Goal: Task Accomplishment & Management: Manage account settings

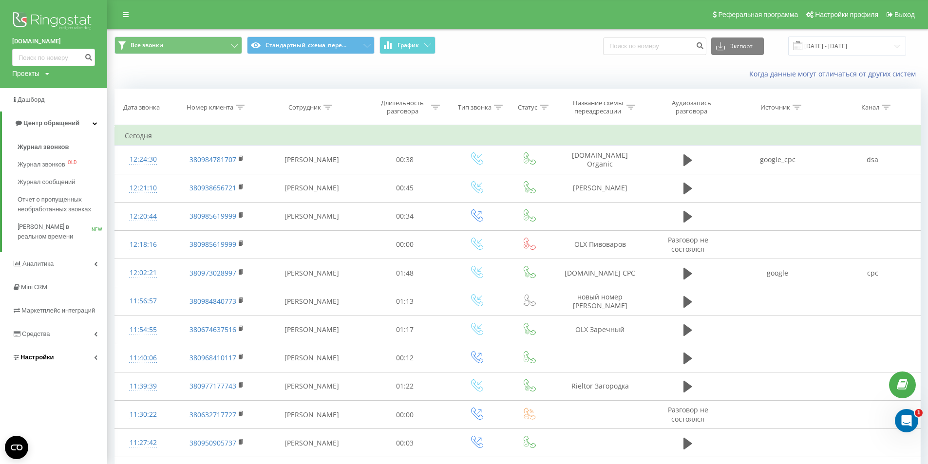
click at [49, 366] on link "Настройки" at bounding box center [53, 357] width 107 height 23
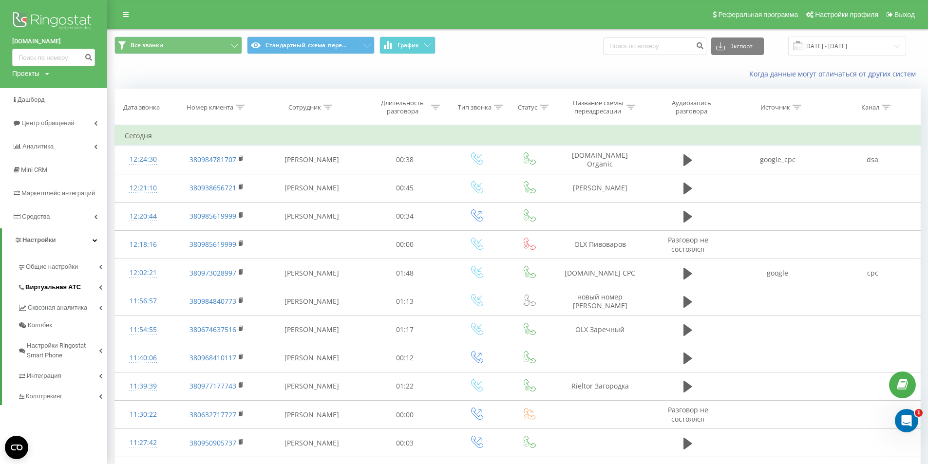
click at [53, 286] on span "Виртуальная АТС" at bounding box center [53, 288] width 56 height 10
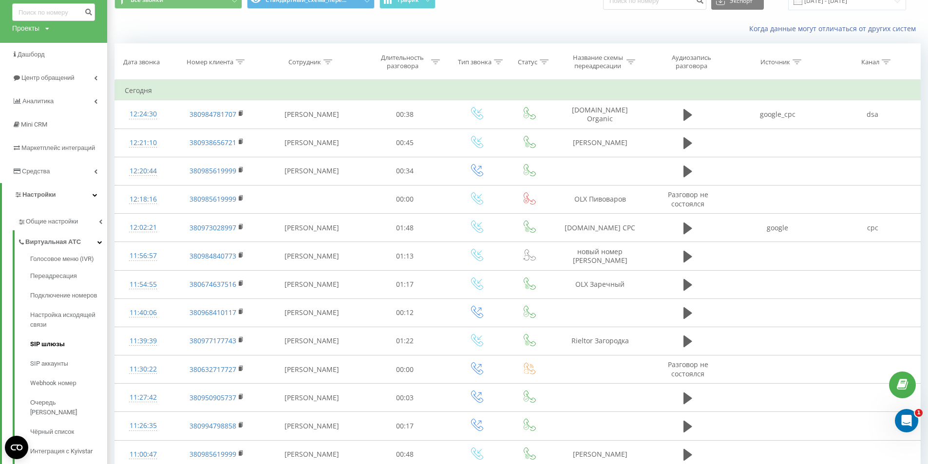
scroll to position [97, 0]
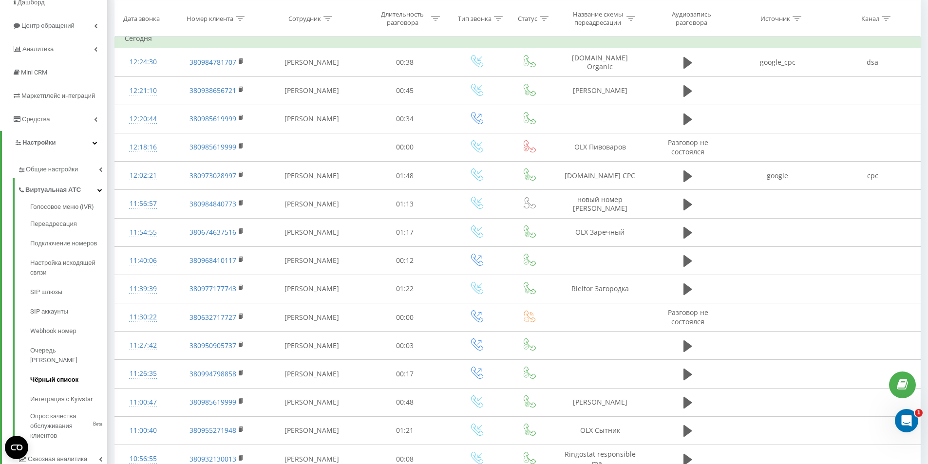
click at [59, 370] on link "Чёрный список" at bounding box center [68, 379] width 77 height 19
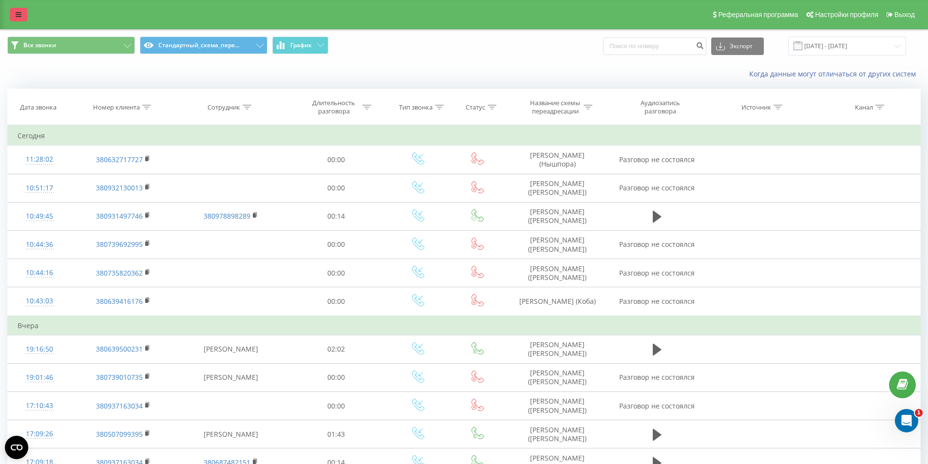
click at [21, 14] on link at bounding box center [19, 15] width 18 height 14
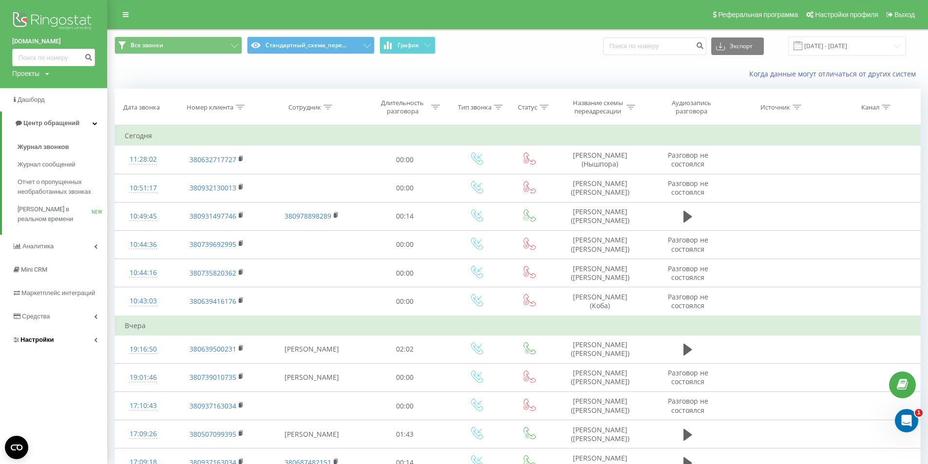
click at [53, 340] on span "Настройки" at bounding box center [37, 339] width 34 height 7
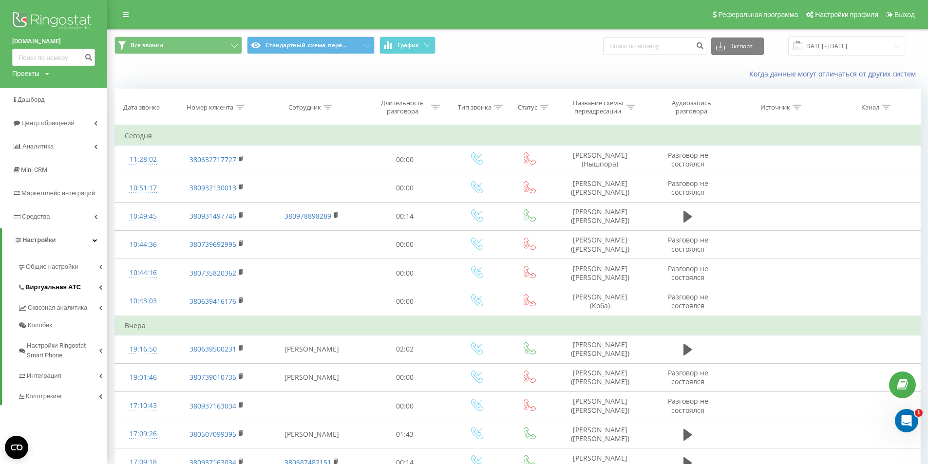
click at [60, 285] on span "Виртуальная АТС" at bounding box center [53, 288] width 56 height 10
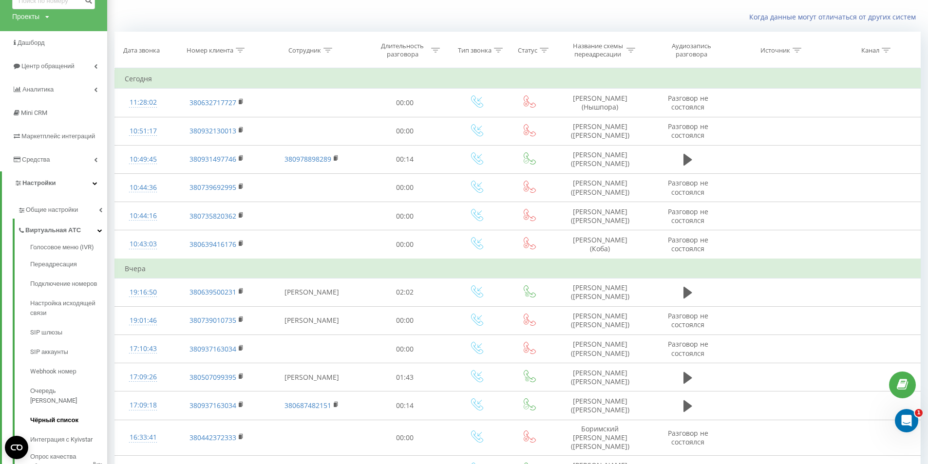
scroll to position [146, 0]
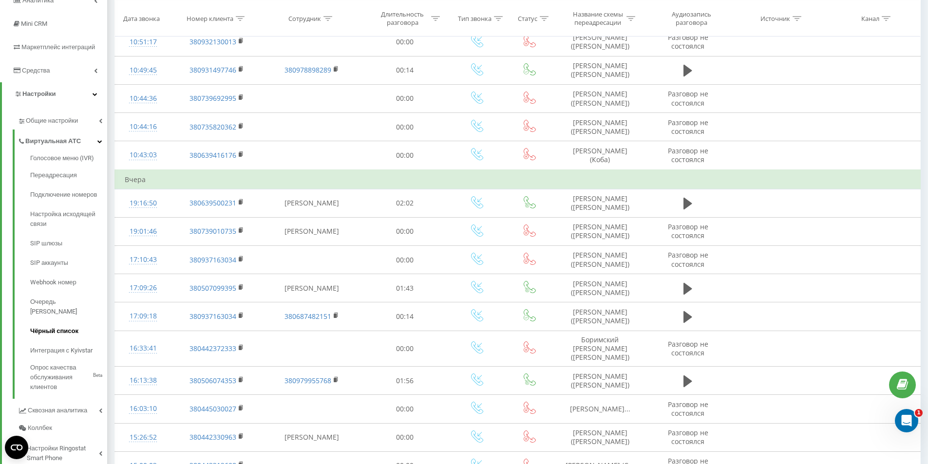
click at [60, 327] on span "Чёрный список" at bounding box center [54, 332] width 48 height 10
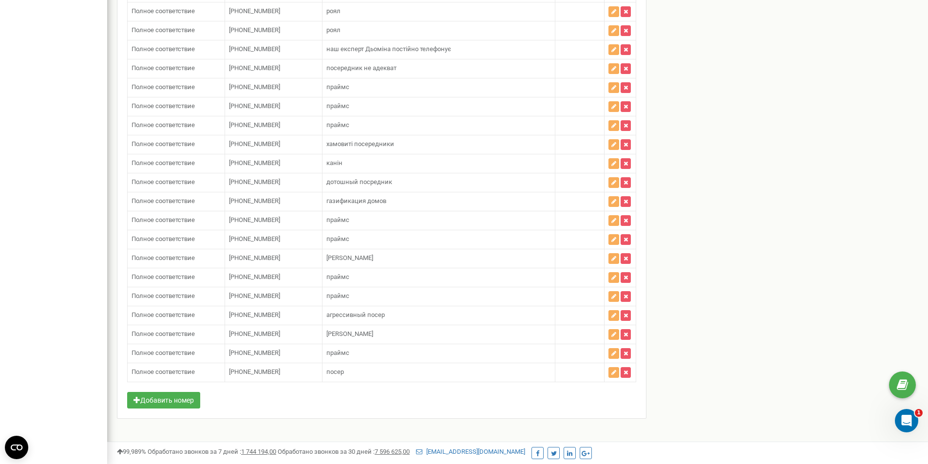
scroll to position [5254, 0]
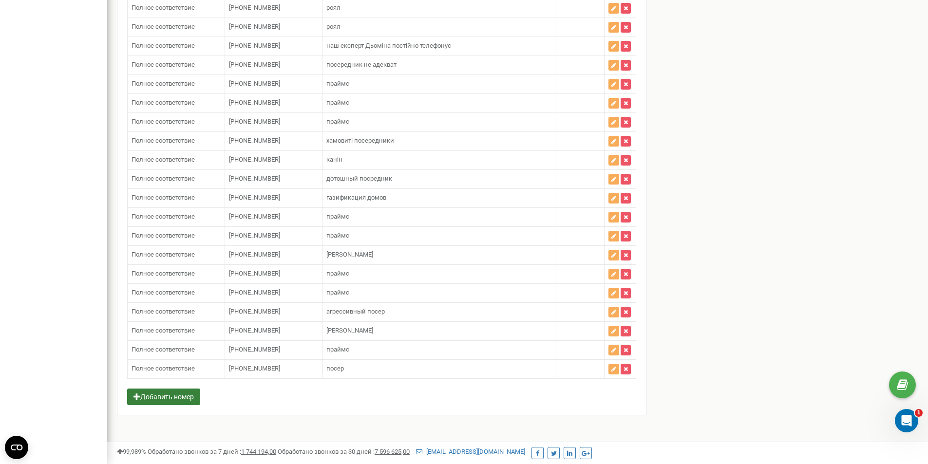
click at [168, 404] on button "Добавить номер" at bounding box center [163, 397] width 73 height 17
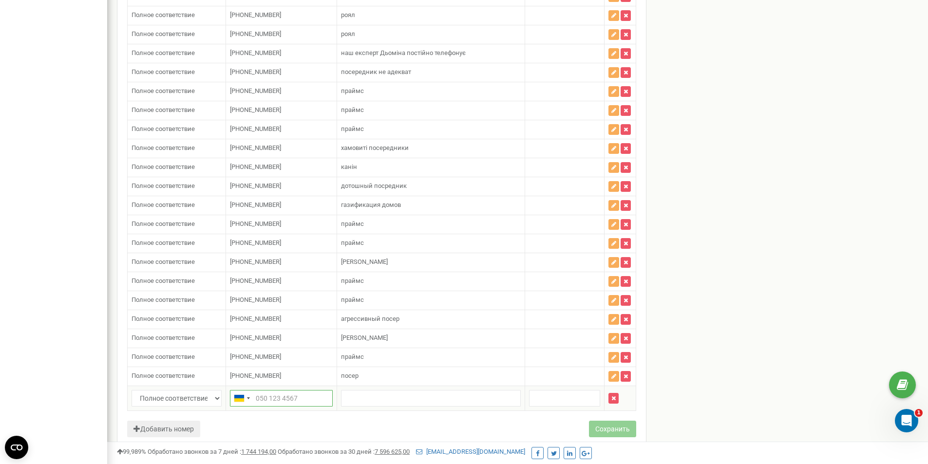
click at [270, 394] on input "text" at bounding box center [281, 398] width 103 height 17
paste input "380504164552"
type input "380504164552"
click at [361, 396] on input "text" at bounding box center [431, 398] width 180 height 17
type input "Праймс"
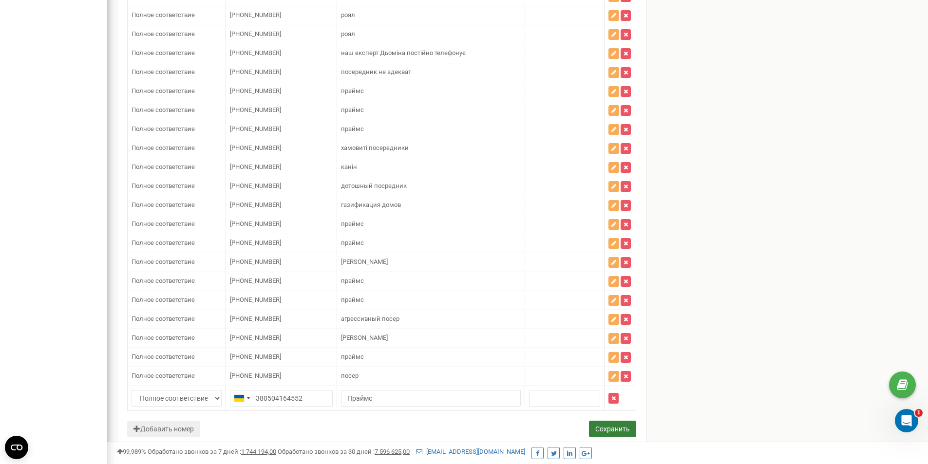
click at [617, 425] on button "Сохранить" at bounding box center [612, 429] width 47 height 17
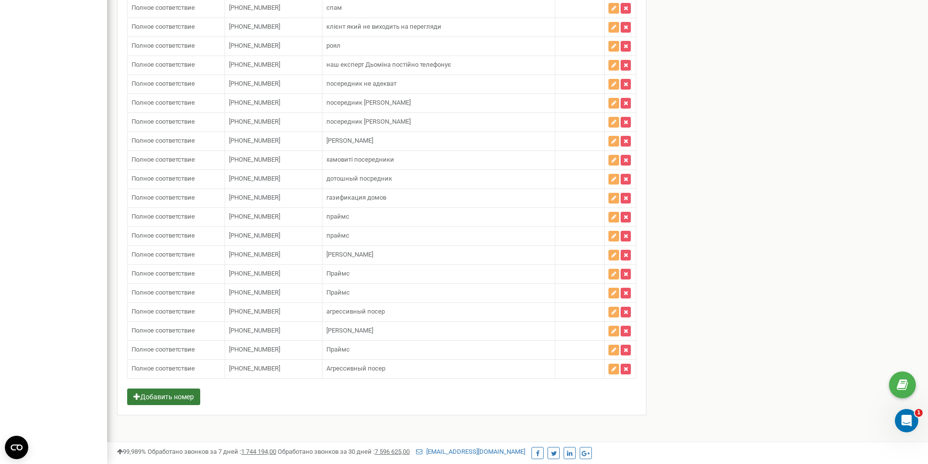
click at [169, 399] on button "Добавить номер" at bounding box center [163, 397] width 73 height 17
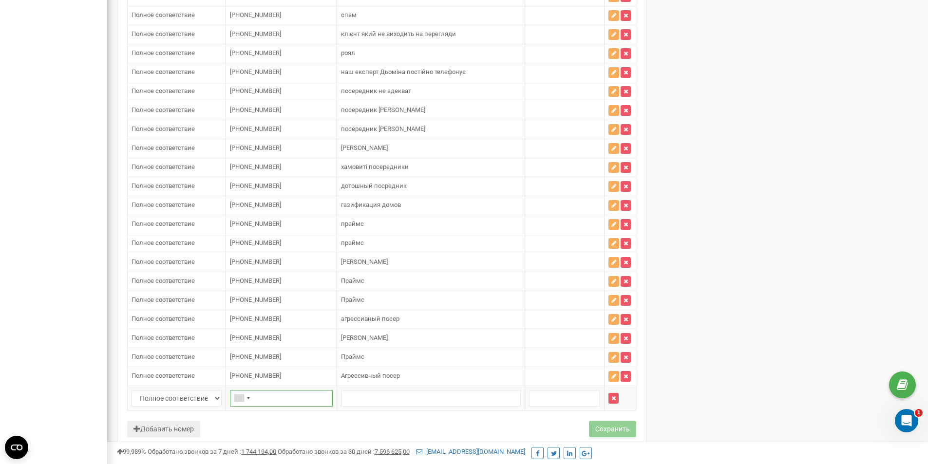
click at [265, 395] on input "text" at bounding box center [281, 398] width 103 height 17
paste input "380504164552"
type input "380504164552"
click at [359, 395] on input "text" at bounding box center [431, 398] width 180 height 17
type input "Праймс"
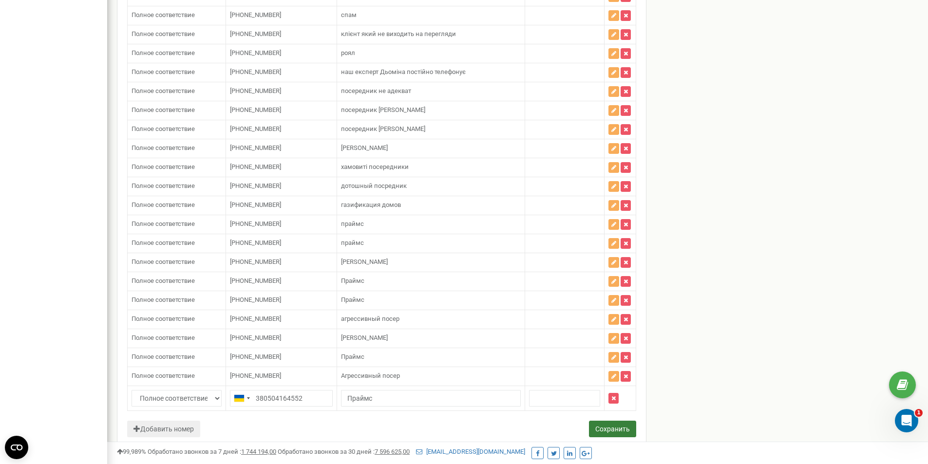
click at [611, 426] on button "Сохранить" at bounding box center [612, 429] width 47 height 17
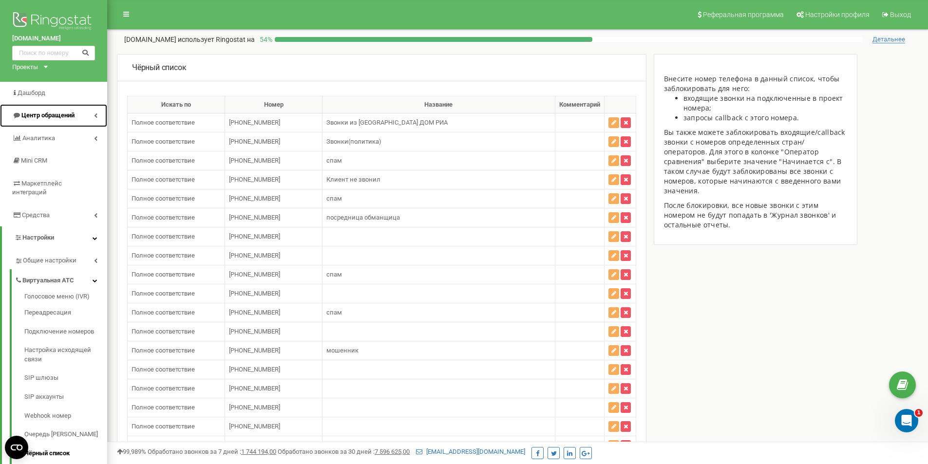
click at [44, 117] on span "Центр обращений" at bounding box center [47, 115] width 53 height 7
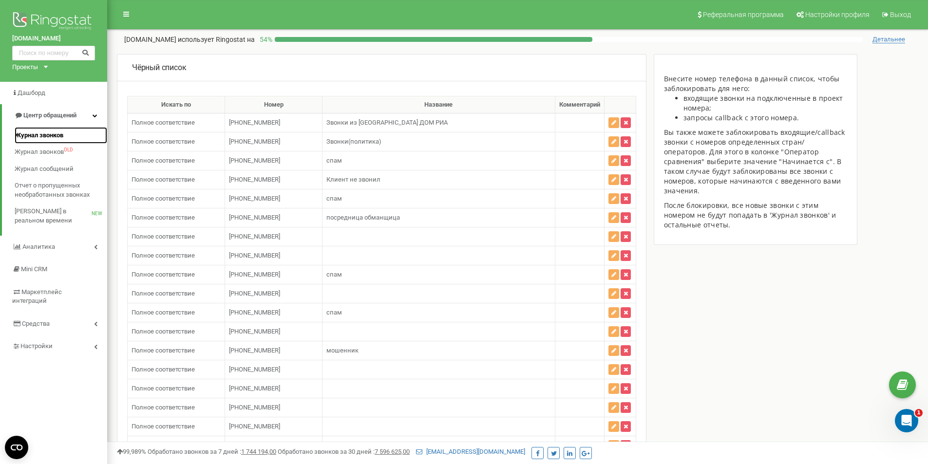
click at [38, 137] on span "Журнал звонков" at bounding box center [39, 135] width 49 height 9
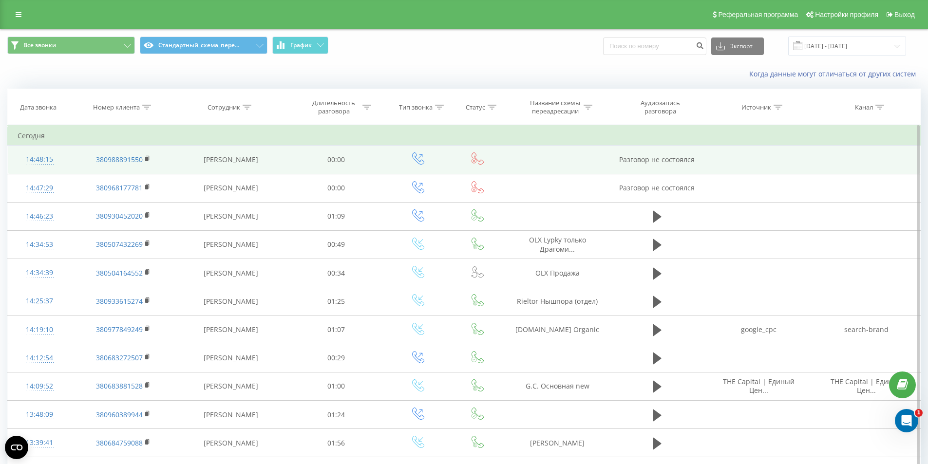
click at [229, 146] on td "Юдина Анастасия" at bounding box center [231, 160] width 112 height 28
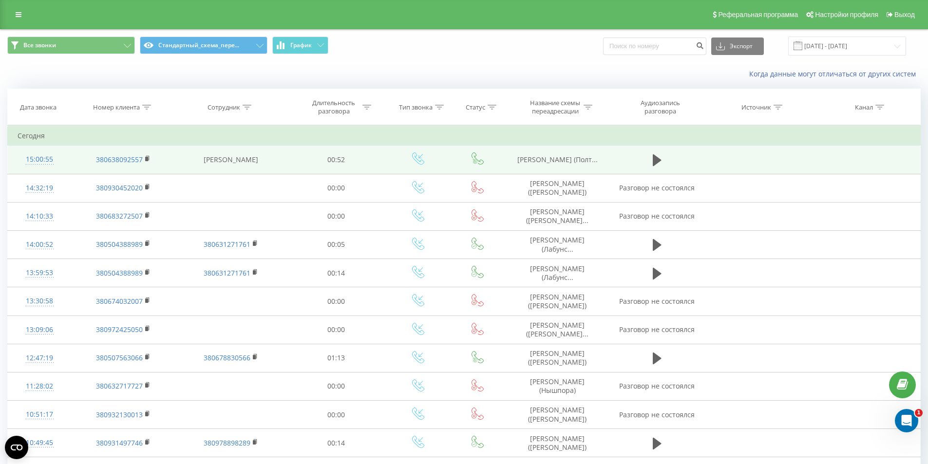
click at [554, 159] on span "[PERSON_NAME] (Полт..." at bounding box center [558, 159] width 80 height 9
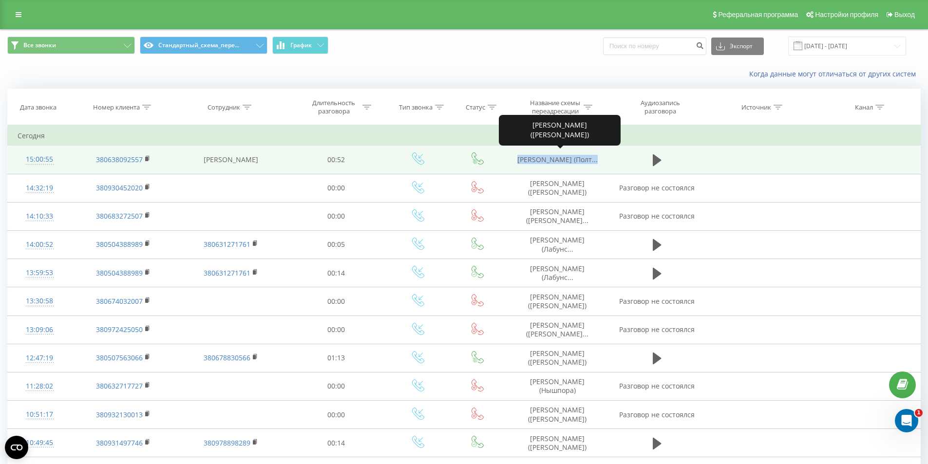
copy tr "[PERSON_NAME] (Полт..."
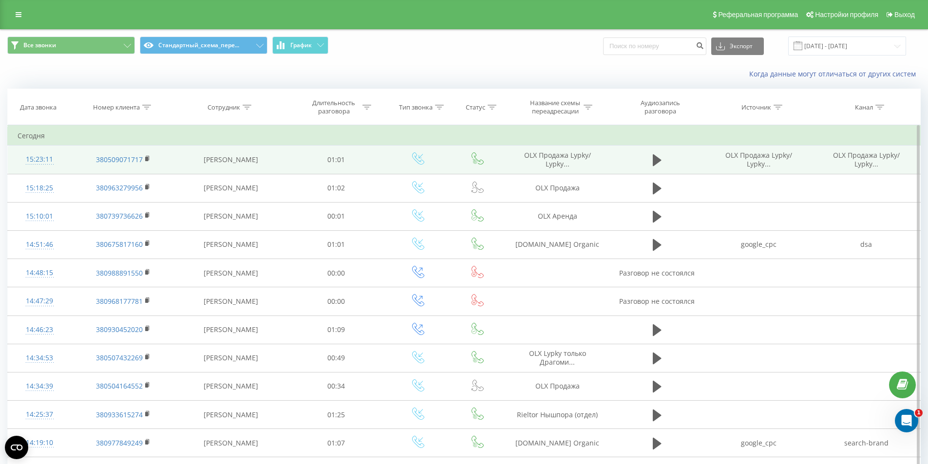
click at [556, 163] on span "OLX Продажа Lypky/ Lypky..." at bounding box center [557, 160] width 67 height 18
copy tr "OLX Продажа Lypky/ Lypky..."
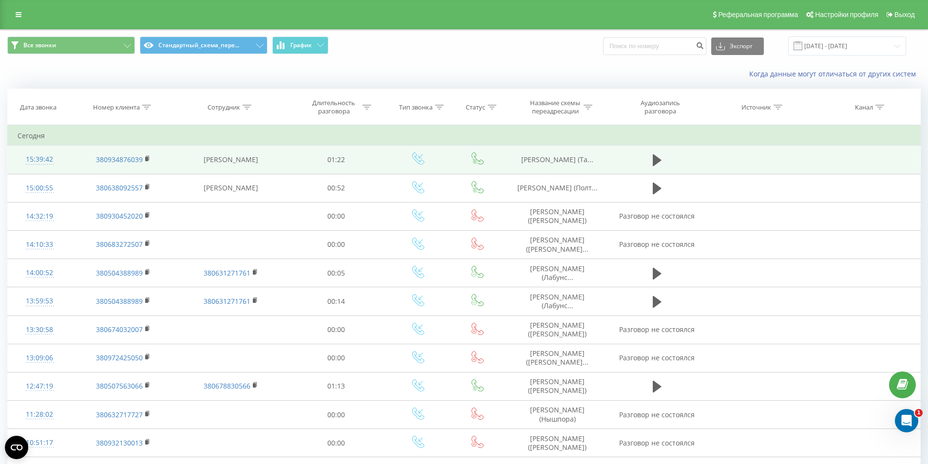
click at [558, 164] on span "[PERSON_NAME] (Та..." at bounding box center [557, 159] width 72 height 9
copy tr "[PERSON_NAME] (Та..."
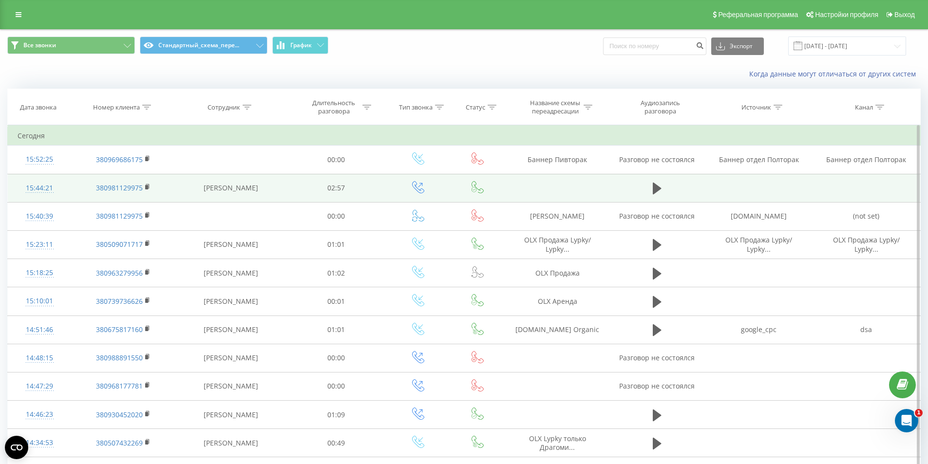
click at [381, 197] on td "02:57" at bounding box center [337, 188] width 100 height 28
